Goal: Information Seeking & Learning: Learn about a topic

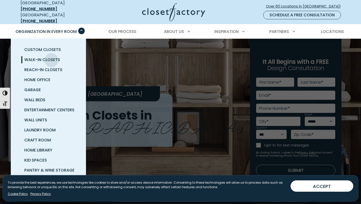
click at [51, 57] on span "Walk-In Closets" at bounding box center [42, 60] width 36 height 6
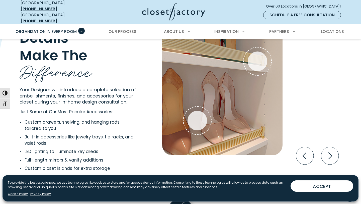
scroll to position [946, 0]
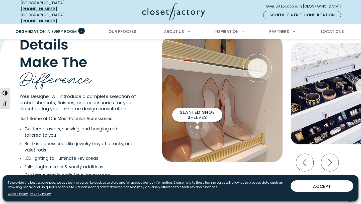
click at [199, 123] on div "Slanted Shoe Shelves" at bounding box center [198, 127] width 20 height 20
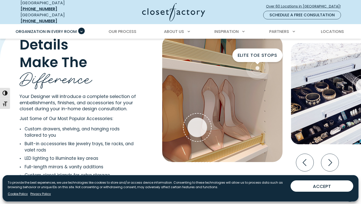
click at [263, 63] on span "Interactive Gallery" at bounding box center [257, 67] width 23 height 23
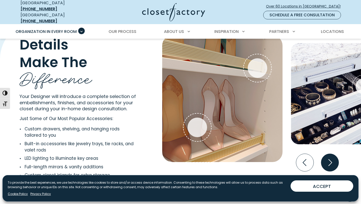
click at [324, 155] on icon "Next slide" at bounding box center [330, 163] width 18 height 18
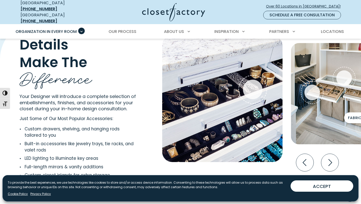
click at [357, 126] on span "Interactive Gallery" at bounding box center [364, 127] width 19 height 19
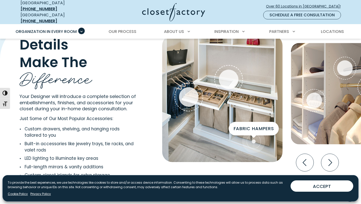
click at [253, 142] on div "Fabric Hampers" at bounding box center [254, 141] width 20 height 20
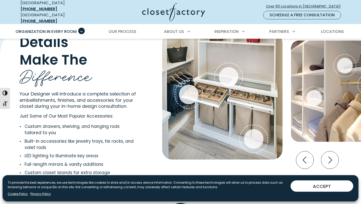
scroll to position [948, 0]
click at [329, 159] on icon "Next slide" at bounding box center [330, 160] width 18 height 18
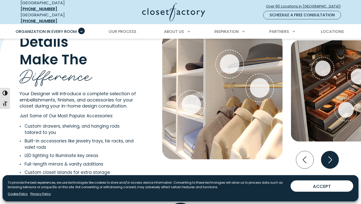
click at [329, 159] on icon "Next slide" at bounding box center [330, 160] width 18 height 18
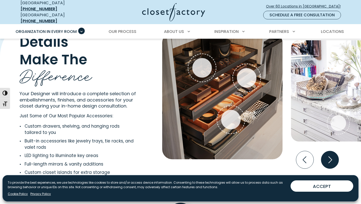
click at [329, 159] on icon "Next slide" at bounding box center [330, 160] width 18 height 18
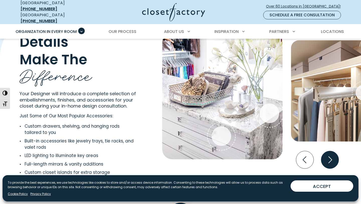
click at [329, 159] on icon "Next slide" at bounding box center [330, 160] width 18 height 18
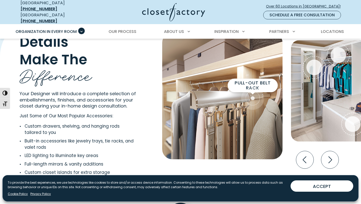
click at [255, 91] on span "Interactive Gallery" at bounding box center [252, 98] width 23 height 23
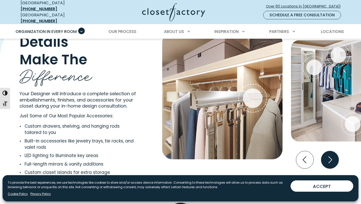
click at [327, 156] on icon "Next slide" at bounding box center [330, 160] width 18 height 18
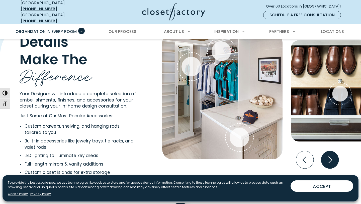
click at [328, 157] on icon "Next slide" at bounding box center [330, 160] width 18 height 18
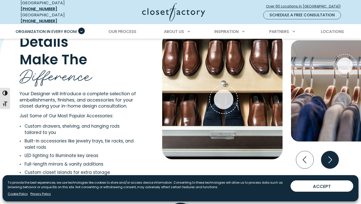
click at [332, 152] on icon "Next slide" at bounding box center [330, 160] width 18 height 18
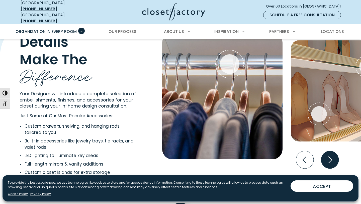
click at [336, 155] on icon "Next slide" at bounding box center [330, 160] width 18 height 18
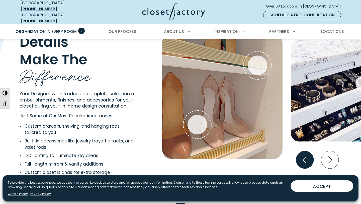
click at [305, 155] on icon "Previous slide" at bounding box center [305, 160] width 18 height 18
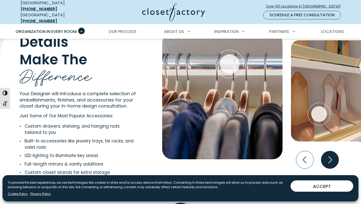
click at [336, 158] on icon "Next slide" at bounding box center [330, 160] width 18 height 18
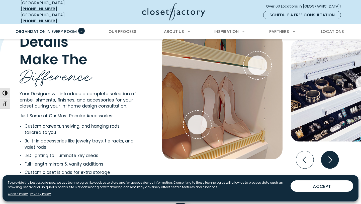
click at [336, 158] on icon "Next slide" at bounding box center [330, 160] width 18 height 18
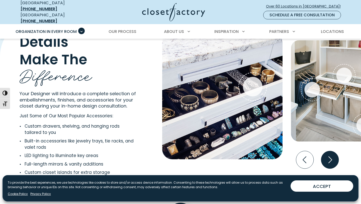
click at [336, 158] on icon "Next slide" at bounding box center [330, 160] width 18 height 18
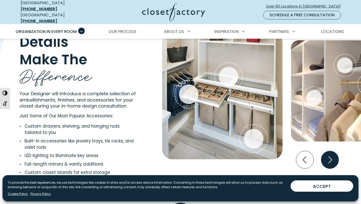
click at [330, 156] on icon "Next slide" at bounding box center [331, 159] width 4 height 7
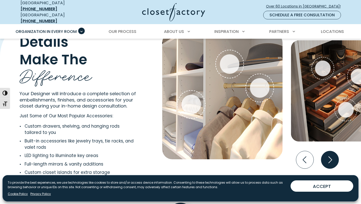
click at [330, 156] on icon "Next slide" at bounding box center [331, 159] width 4 height 7
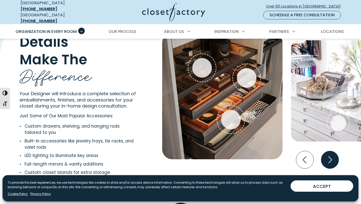
click at [330, 156] on icon "Next slide" at bounding box center [331, 159] width 4 height 7
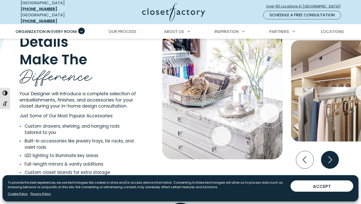
click at [330, 156] on icon "Next slide" at bounding box center [331, 159] width 4 height 7
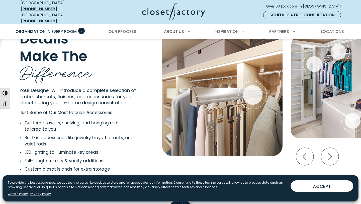
scroll to position [953, 0]
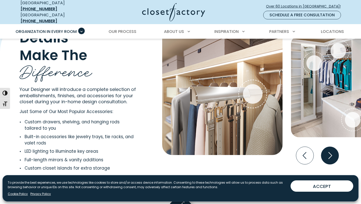
click at [331, 153] on icon "Next slide" at bounding box center [330, 155] width 18 height 18
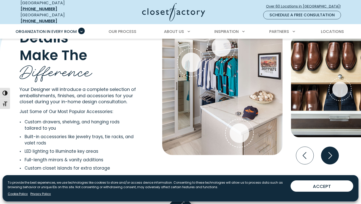
click at [331, 153] on icon "Next slide" at bounding box center [330, 155] width 18 height 18
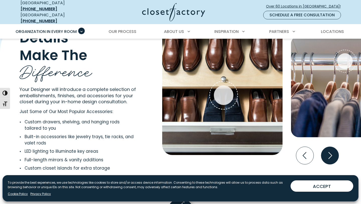
click at [331, 153] on icon "Next slide" at bounding box center [330, 155] width 18 height 18
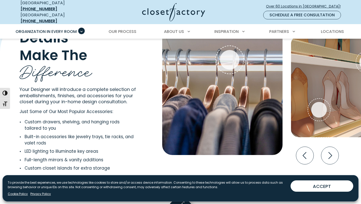
click at [358, 62] on div "Slanted Shoe Shelves Elite Toe Stops" at bounding box center [339, 86] width 96 height 101
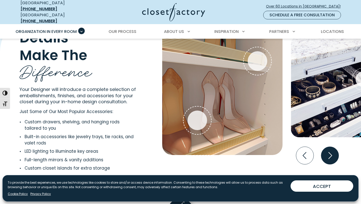
click at [332, 153] on icon "Next slide" at bounding box center [330, 155] width 18 height 18
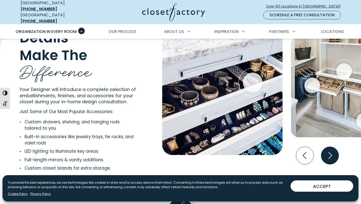
click at [334, 151] on icon "Next slide" at bounding box center [330, 155] width 18 height 18
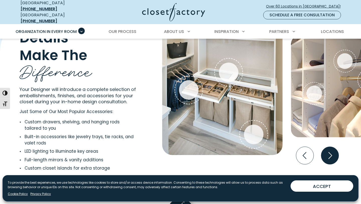
click at [332, 149] on icon "Next slide" at bounding box center [330, 155] width 18 height 18
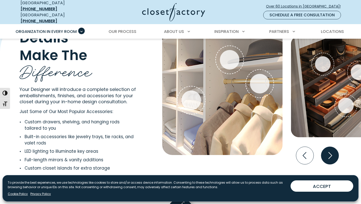
click at [329, 154] on icon "Next slide" at bounding box center [331, 155] width 4 height 7
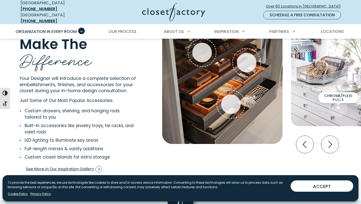
scroll to position [967, 0]
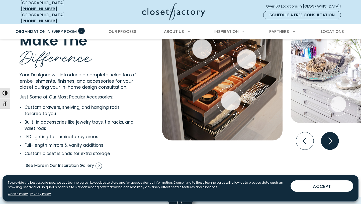
click at [332, 139] on icon "Next slide" at bounding box center [330, 141] width 18 height 18
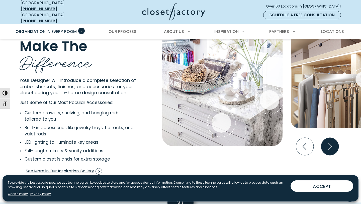
scroll to position [961, 0]
click at [331, 142] on icon "Next slide" at bounding box center [330, 147] width 18 height 18
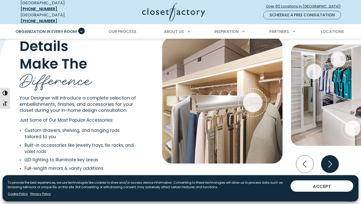
scroll to position [939, 0]
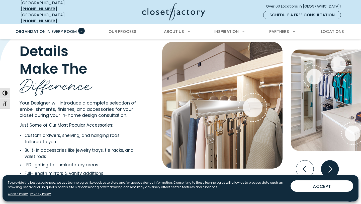
click at [330, 164] on icon "Next slide" at bounding box center [330, 169] width 18 height 18
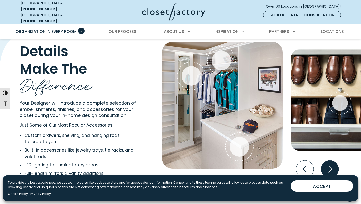
click at [330, 164] on icon "Next slide" at bounding box center [330, 169] width 18 height 18
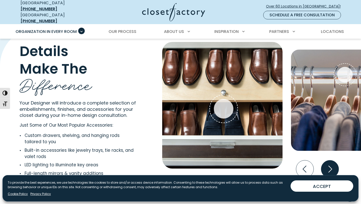
click at [330, 164] on icon "Next slide" at bounding box center [330, 169] width 18 height 18
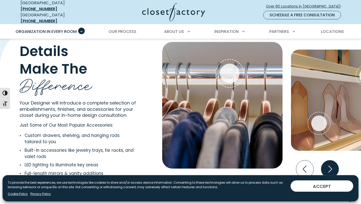
click at [330, 163] on icon "Next slide" at bounding box center [330, 169] width 18 height 18
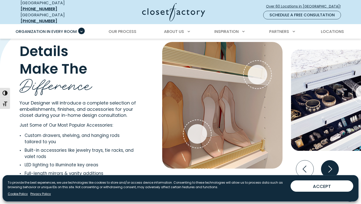
click at [330, 163] on icon "Next slide" at bounding box center [330, 169] width 18 height 18
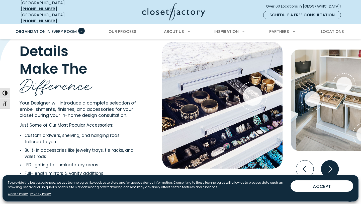
click at [332, 162] on icon "Next slide" at bounding box center [330, 169] width 18 height 18
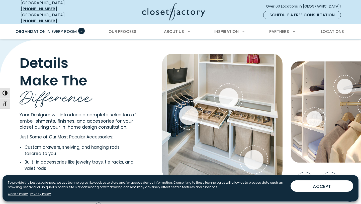
scroll to position [926, 0]
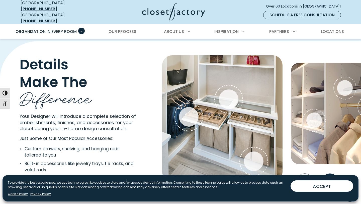
click at [328, 173] on icon "Next slide" at bounding box center [330, 182] width 18 height 18
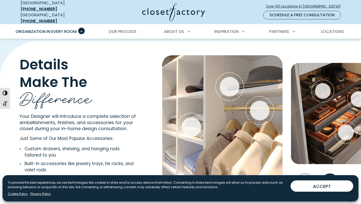
click at [328, 173] on icon "Next slide" at bounding box center [330, 182] width 18 height 18
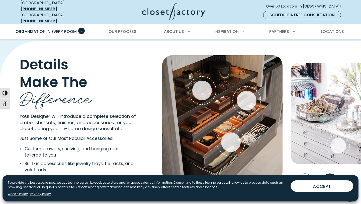
click at [328, 173] on icon "Next slide" at bounding box center [330, 182] width 18 height 18
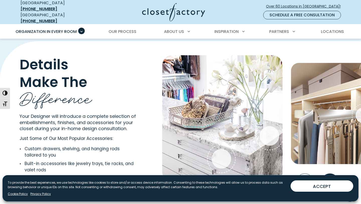
click at [328, 173] on icon "Next slide" at bounding box center [330, 182] width 18 height 18
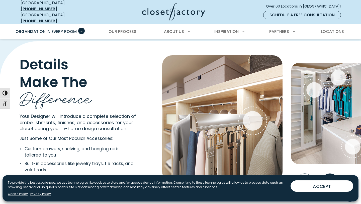
click at [331, 173] on icon "Next slide" at bounding box center [330, 182] width 18 height 18
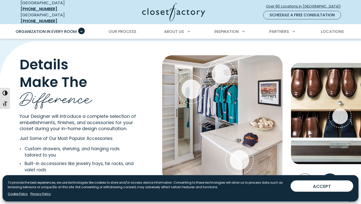
click at [331, 173] on icon "Next slide" at bounding box center [330, 182] width 18 height 18
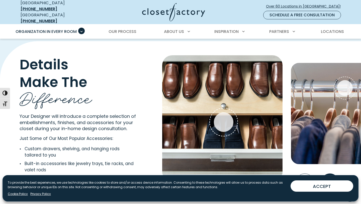
click at [331, 173] on icon "Next slide" at bounding box center [330, 182] width 18 height 18
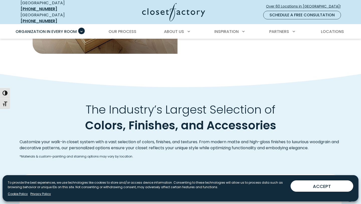
scroll to position [445, 0]
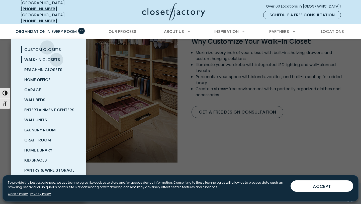
click at [47, 47] on span "Custom Closets" at bounding box center [42, 50] width 37 height 6
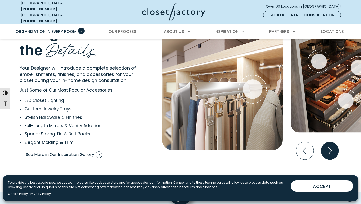
scroll to position [926, 0]
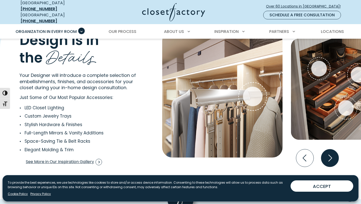
click at [328, 153] on icon "Next slide" at bounding box center [330, 158] width 18 height 18
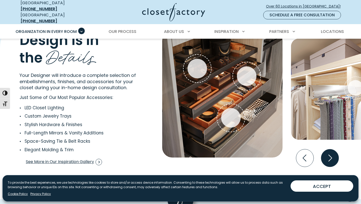
click at [328, 153] on icon "Next slide" at bounding box center [330, 158] width 18 height 18
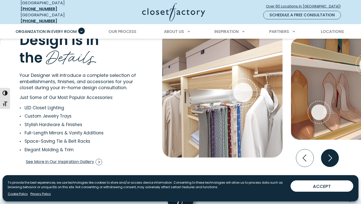
click at [328, 153] on icon "Next slide" at bounding box center [330, 158] width 18 height 18
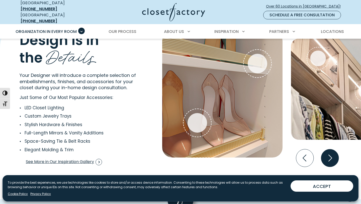
click at [329, 156] on icon "Next slide" at bounding box center [330, 158] width 18 height 18
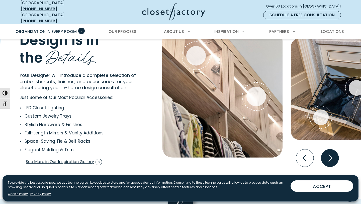
click at [332, 155] on icon "Next slide" at bounding box center [330, 158] width 18 height 18
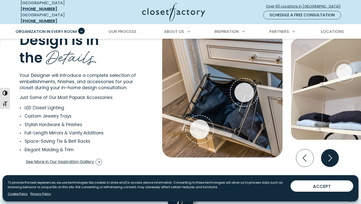
click at [328, 153] on icon "Next slide" at bounding box center [330, 158] width 18 height 18
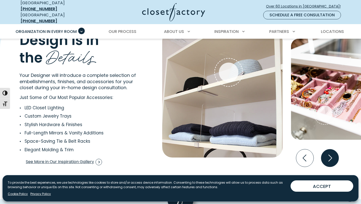
click at [329, 153] on icon "Next slide" at bounding box center [330, 158] width 18 height 18
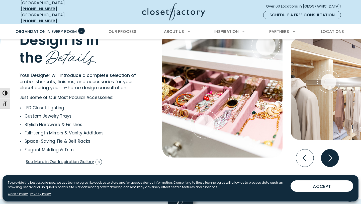
click at [328, 150] on icon "Next slide" at bounding box center [330, 158] width 18 height 18
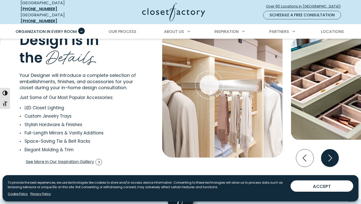
click at [328, 150] on icon "Next slide" at bounding box center [330, 158] width 18 height 18
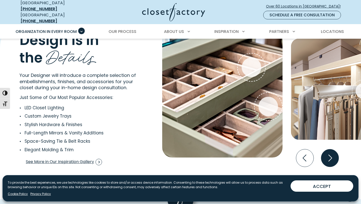
click at [328, 151] on icon "Next slide" at bounding box center [330, 158] width 18 height 18
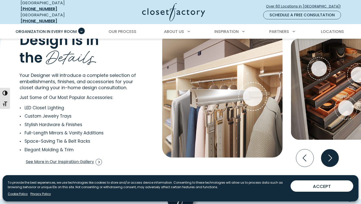
click at [328, 151] on icon "Next slide" at bounding box center [330, 158] width 18 height 18
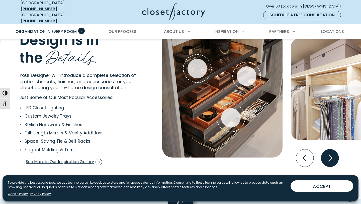
click at [328, 151] on icon "Next slide" at bounding box center [330, 158] width 18 height 18
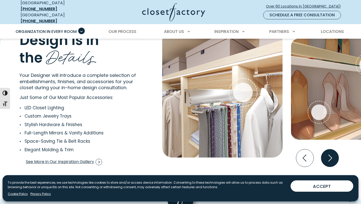
click at [328, 151] on icon "Next slide" at bounding box center [330, 158] width 18 height 18
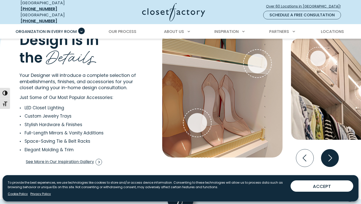
click at [328, 151] on icon "Next slide" at bounding box center [330, 158] width 18 height 18
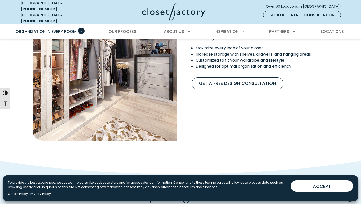
scroll to position [453, 0]
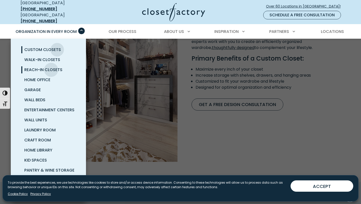
click at [51, 67] on span "Reach-In Closets" at bounding box center [43, 70] width 38 height 6
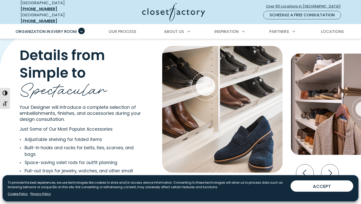
scroll to position [935, 0]
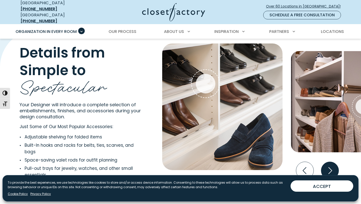
click at [330, 166] on icon "Next slide" at bounding box center [330, 171] width 18 height 18
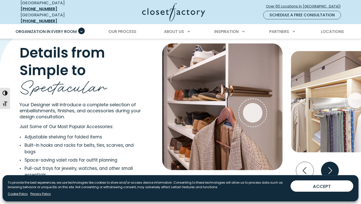
click at [330, 168] on icon "Next slide" at bounding box center [331, 170] width 4 height 7
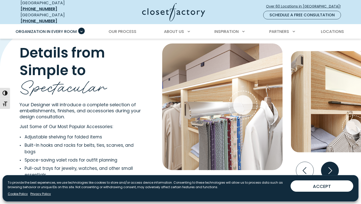
click at [330, 168] on icon "Next slide" at bounding box center [331, 170] width 4 height 7
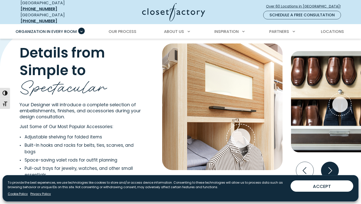
click at [330, 168] on icon "Next slide" at bounding box center [331, 170] width 4 height 7
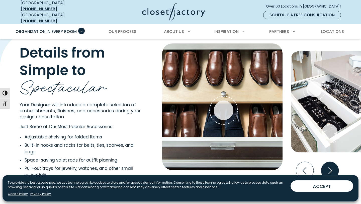
click at [330, 168] on icon "Next slide" at bounding box center [331, 170] width 4 height 7
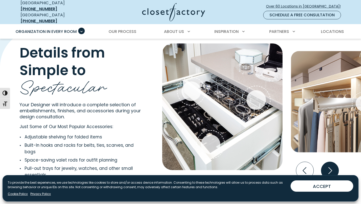
click at [330, 168] on icon "Next slide" at bounding box center [331, 170] width 4 height 7
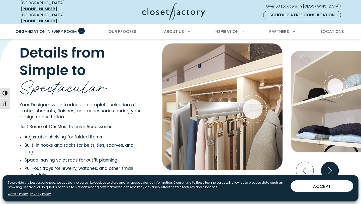
click at [330, 168] on icon "Next slide" at bounding box center [331, 170] width 4 height 7
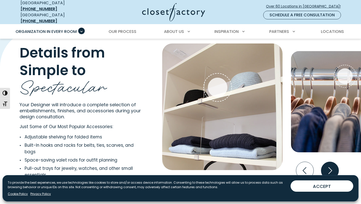
click at [330, 168] on icon "Next slide" at bounding box center [331, 170] width 4 height 7
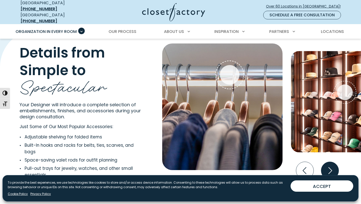
click at [330, 168] on icon "Next slide" at bounding box center [331, 170] width 4 height 7
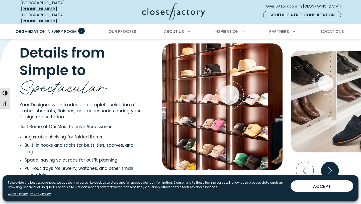
click at [330, 168] on icon "Next slide" at bounding box center [331, 170] width 4 height 7
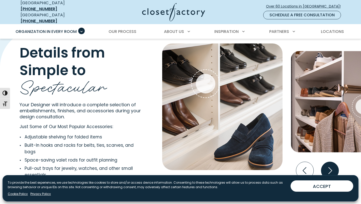
click at [330, 168] on icon "Next slide" at bounding box center [331, 170] width 4 height 7
